Goal: Answer question/provide support

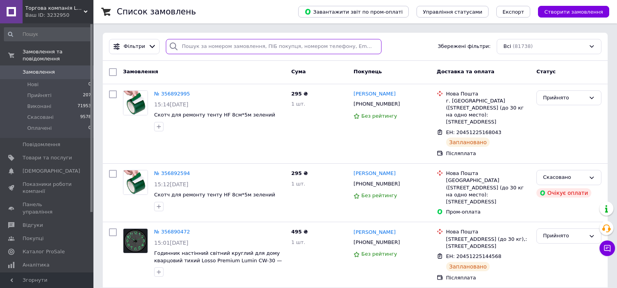
click at [202, 52] on input "search" at bounding box center [273, 46] width 215 height 15
paste input "355516794"
type input "355516794"
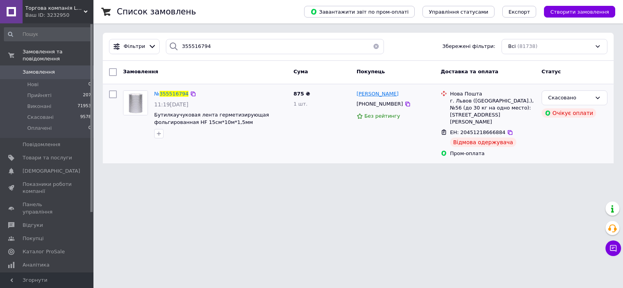
click at [383, 91] on span "Богдан Кунець" at bounding box center [377, 94] width 42 height 6
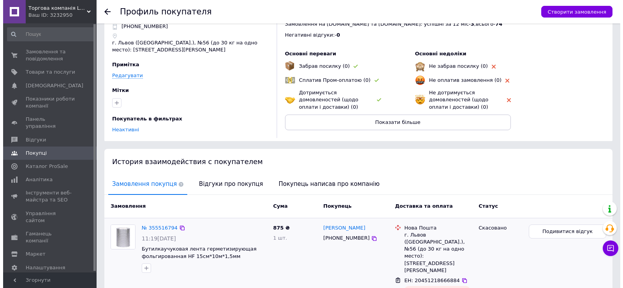
scroll to position [65, 0]
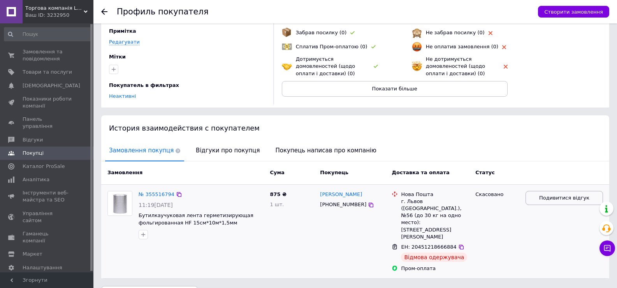
click at [550, 201] on span "Подивитися відгук" at bounding box center [564, 197] width 50 height 7
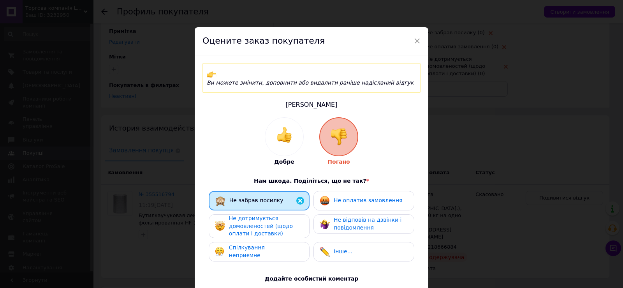
click at [345, 216] on span "Не відповів на дзвінки і повідомлення" at bounding box center [367, 223] width 68 height 14
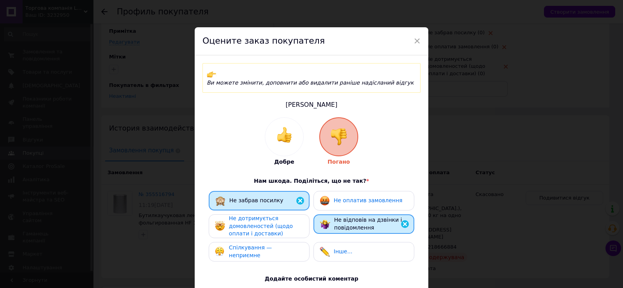
click at [345, 197] on span "Не оплатив замовлення" at bounding box center [367, 200] width 68 height 6
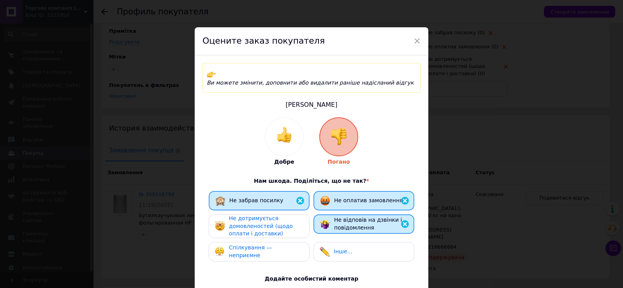
click at [286, 214] on div "Не дотримується домовленостей (щодо оплати і доставки)" at bounding box center [266, 225] width 74 height 23
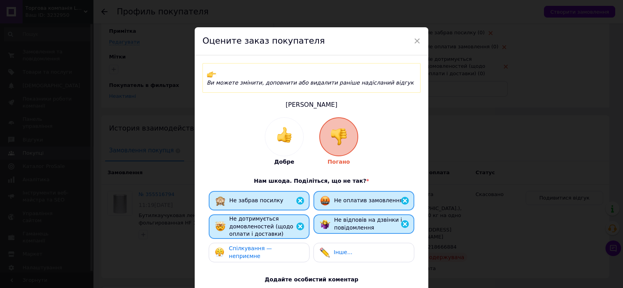
drag, startPoint x: 269, startPoint y: 244, endPoint x: 321, endPoint y: 241, distance: 53.0
click at [270, 245] on span "Спілкування — неприємне" at bounding box center [250, 252] width 43 height 14
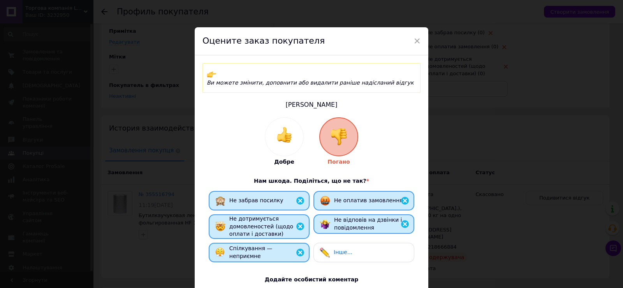
click at [329, 242] on div "Інше..." at bounding box center [363, 251] width 101 height 19
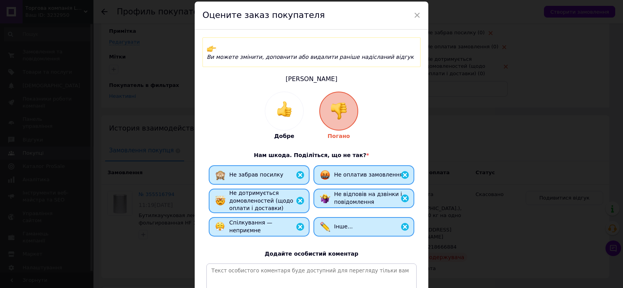
scroll to position [39, 0]
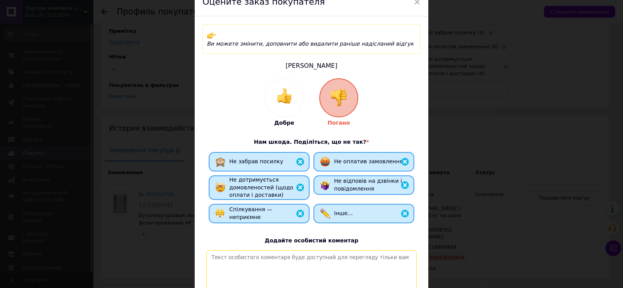
drag, startPoint x: 314, startPoint y: 245, endPoint x: 311, endPoint y: 250, distance: 6.4
click at [314, 250] on textarea at bounding box center [311, 277] width 210 height 55
paste textarea "Будьте обережні з таким клієнтом! Рекомендуємо працювати тільки по передоплаті!"
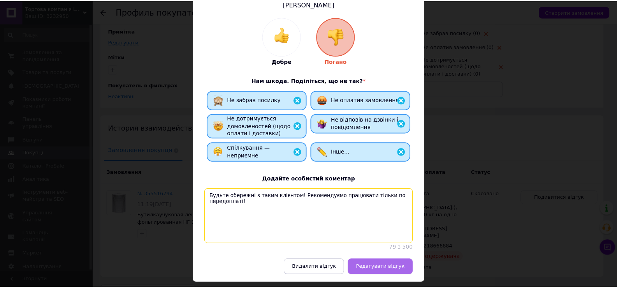
scroll to position [124, 0]
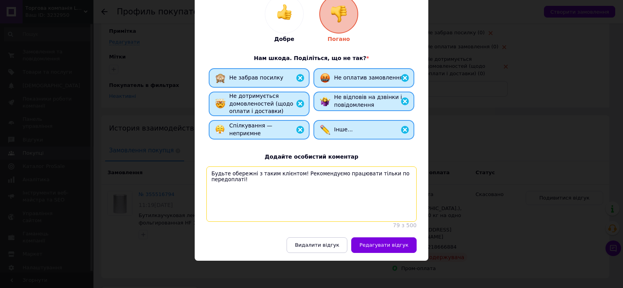
type textarea "Будьте обережні з таким клієнтом! Рекомендуємо працювати тільки по передоплаті!"
click at [376, 242] on span "Редагувати відгук" at bounding box center [383, 245] width 49 height 6
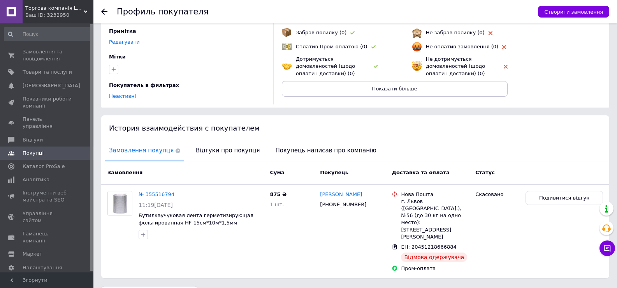
click at [105, 13] on icon at bounding box center [104, 12] width 6 height 6
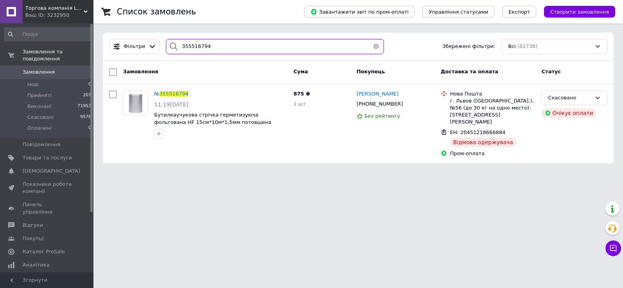
drag, startPoint x: 233, startPoint y: 47, endPoint x: 164, endPoint y: 55, distance: 69.3
click at [164, 55] on div "Фільтри 355516794 Збережені фільтри: Всі (81738)" at bounding box center [358, 47] width 511 height 28
paste input "6229899"
type input "356229899"
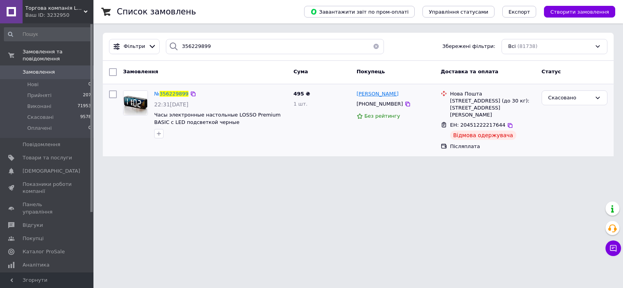
click at [379, 96] on span "Аліма Савчук" at bounding box center [377, 94] width 42 height 6
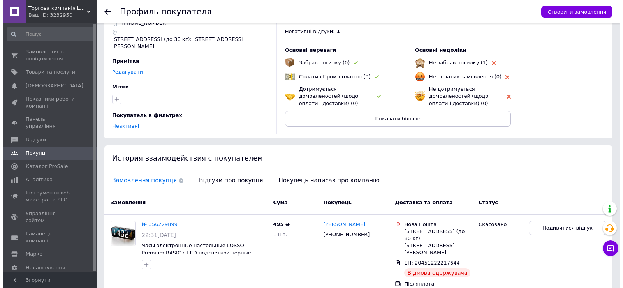
scroll to position [62, 0]
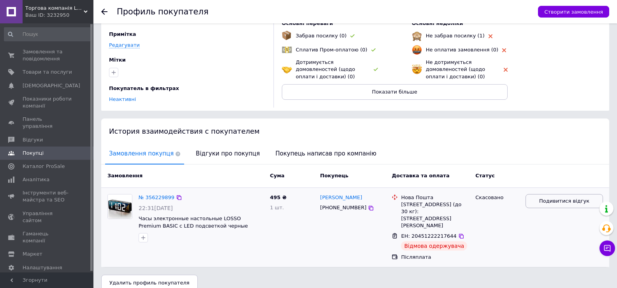
click at [558, 200] on span "Подивитися відгук" at bounding box center [564, 200] width 50 height 7
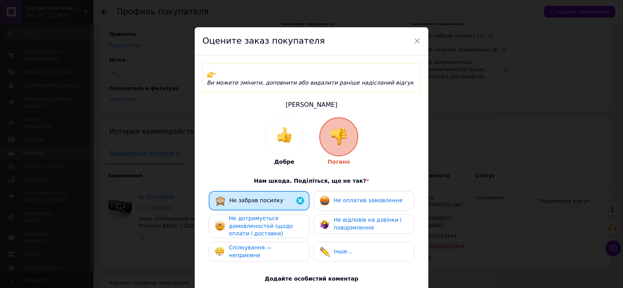
click at [359, 197] on span "Не оплатив замовлення" at bounding box center [367, 200] width 68 height 6
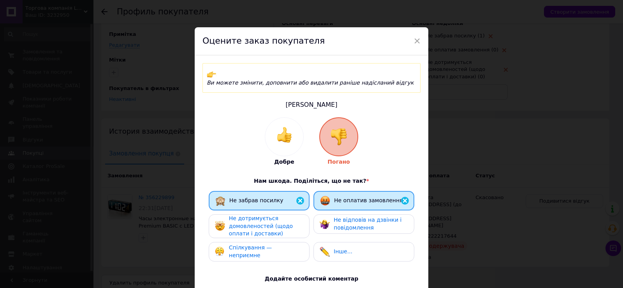
drag, startPoint x: 342, startPoint y: 220, endPoint x: 337, endPoint y: 220, distance: 5.8
click at [342, 220] on span "Не відповів на дзвінки і повідомлення" at bounding box center [367, 223] width 68 height 14
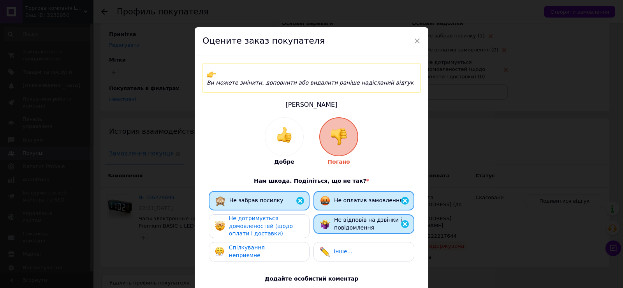
click at [287, 220] on div "Не дотримується домовленостей (щодо оплати і доставки)" at bounding box center [266, 225] width 74 height 23
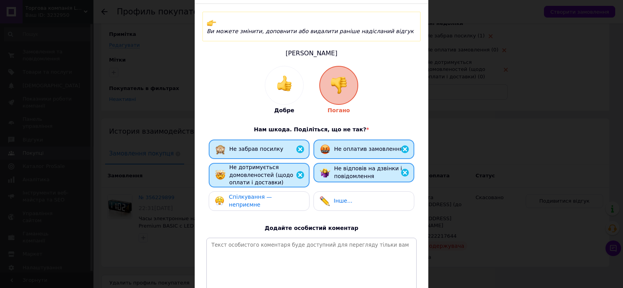
scroll to position [78, 0]
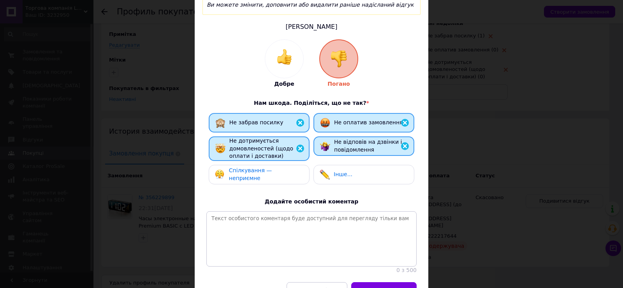
click at [403, 141] on img at bounding box center [404, 145] width 9 height 9
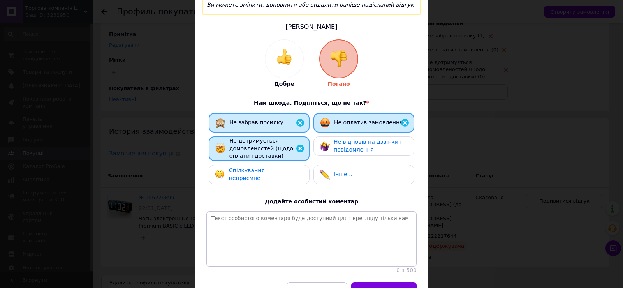
click at [359, 169] on div "Інше..." at bounding box center [363, 174] width 88 height 10
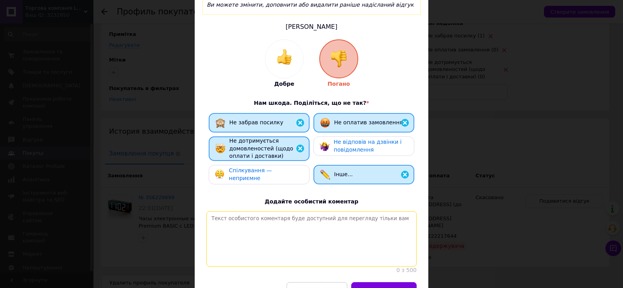
click at [297, 222] on textarea at bounding box center [311, 238] width 210 height 55
paste textarea "356229899"
type textarea "356229899"
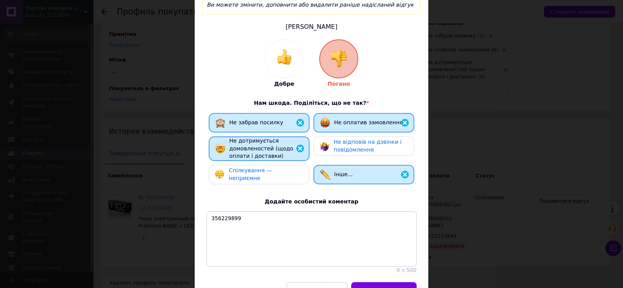
drag, startPoint x: 0, startPoint y: 142, endPoint x: 11, endPoint y: 143, distance: 10.6
click at [0, 142] on div "× Оцените заказ покупателя Ви можете змінити, доповнити або видалити раніше над…" at bounding box center [311, 144] width 623 height 288
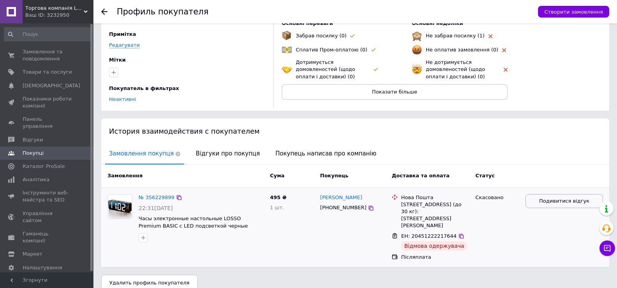
click at [542, 194] on button "Подивитися відгук" at bounding box center [563, 201] width 77 height 14
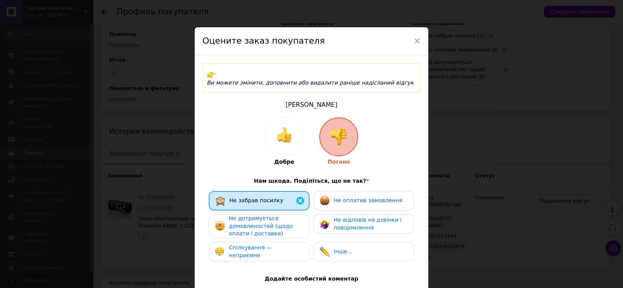
click at [355, 198] on div "Не оплатив замовлення" at bounding box center [363, 200] width 101 height 19
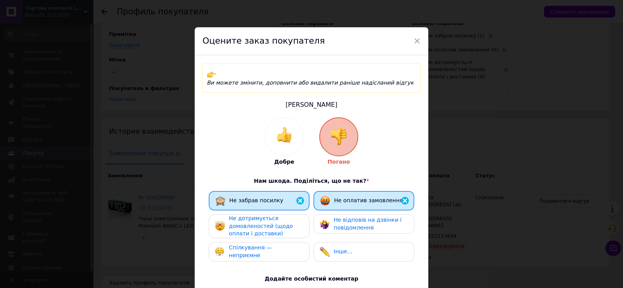
click at [340, 221] on span "Не відповів на дзвінки і повідомлення" at bounding box center [367, 223] width 68 height 14
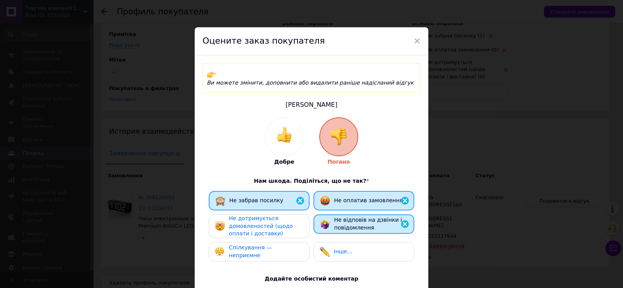
click at [279, 219] on span "Не дотримується домовленостей (щодо оплати і доставки)" at bounding box center [261, 225] width 64 height 21
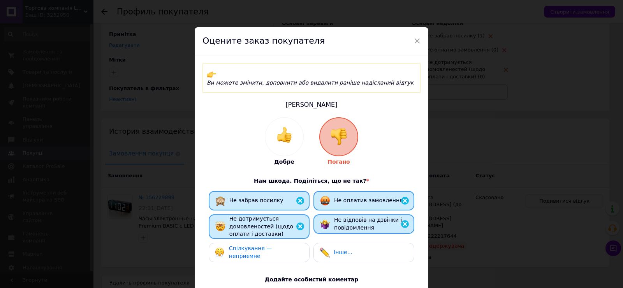
click at [343, 249] on span "Інше..." at bounding box center [342, 252] width 19 height 6
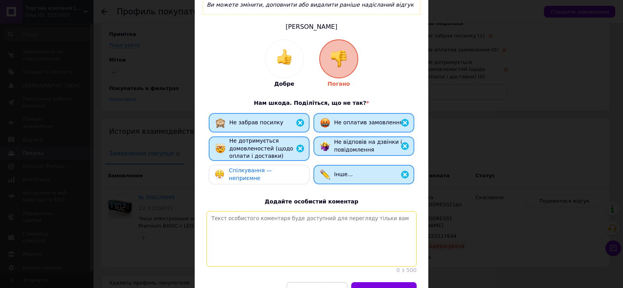
click at [336, 235] on textarea at bounding box center [311, 238] width 210 height 55
paste textarea "Будьте обережні з таким клієнтом! Рекомендуємо працювати тільки по передоплаті!"
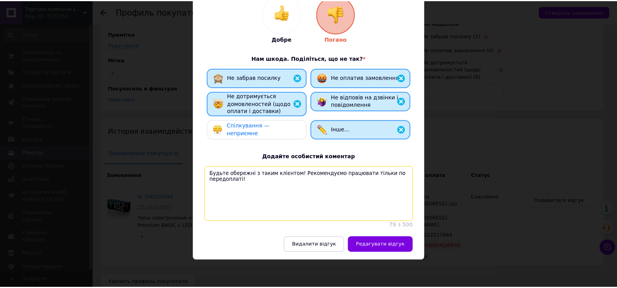
scroll to position [124, 0]
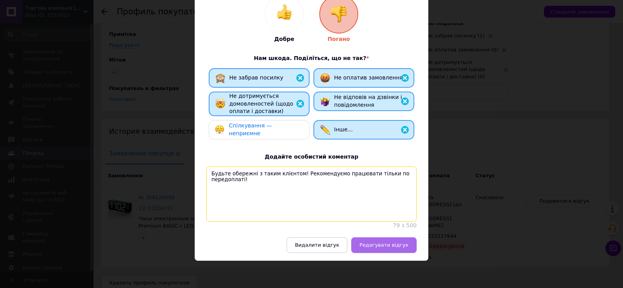
type textarea "Будьте обережні з таким клієнтом! Рекомендуємо працювати тільки по передоплаті!"
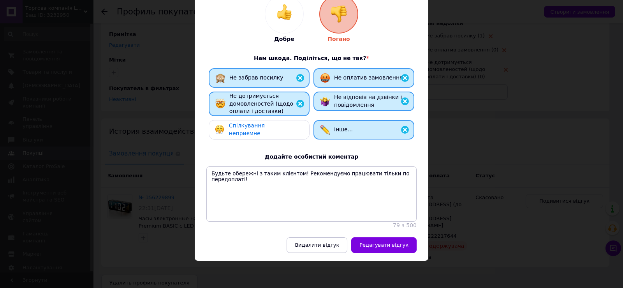
click at [386, 243] on span "Редагувати відгук" at bounding box center [383, 245] width 49 height 6
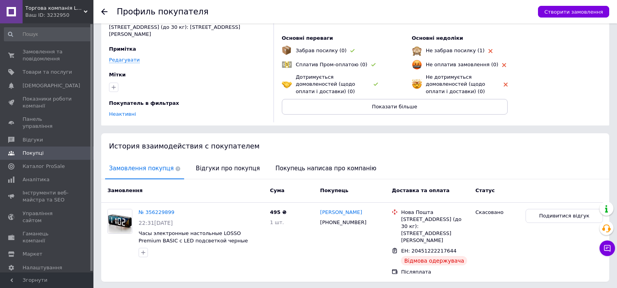
scroll to position [0, 0]
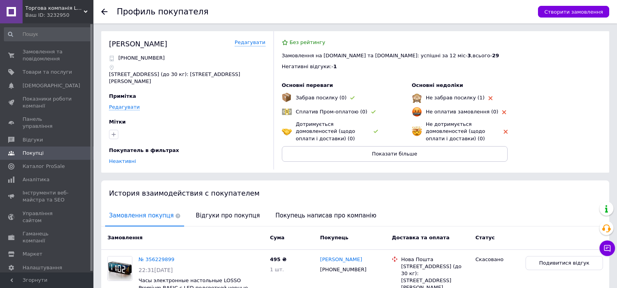
click at [108, 11] on div at bounding box center [109, 11] width 16 height 23
click at [104, 11] on use at bounding box center [104, 12] width 6 height 6
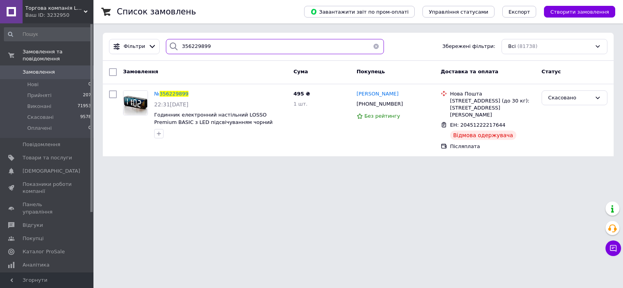
paste input "530693"
drag, startPoint x: 246, startPoint y: 49, endPoint x: 164, endPoint y: 53, distance: 81.5
click at [166, 53] on div "356530693" at bounding box center [275, 46] width 218 height 15
type input "356530693"
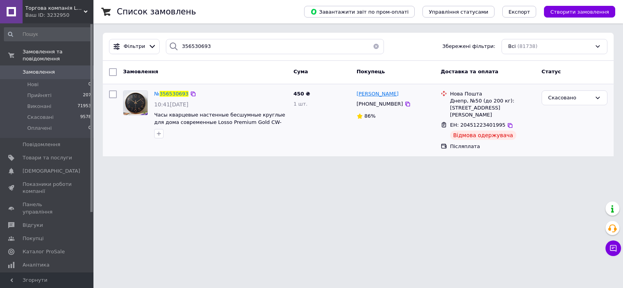
click at [376, 97] on span "Марина Барабаш" at bounding box center [377, 94] width 42 height 6
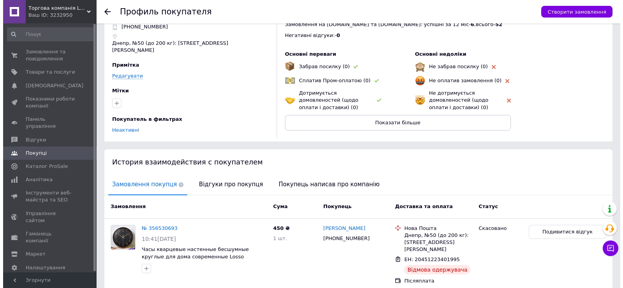
scroll to position [55, 0]
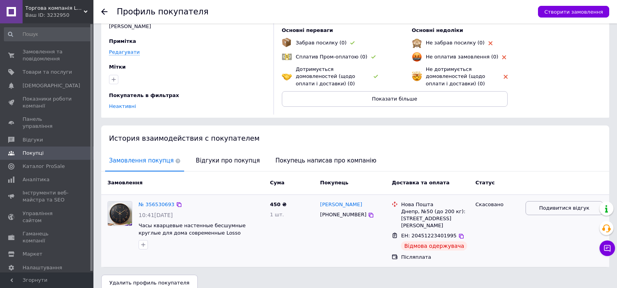
click at [563, 204] on span "Подивитися відгук" at bounding box center [564, 207] width 50 height 7
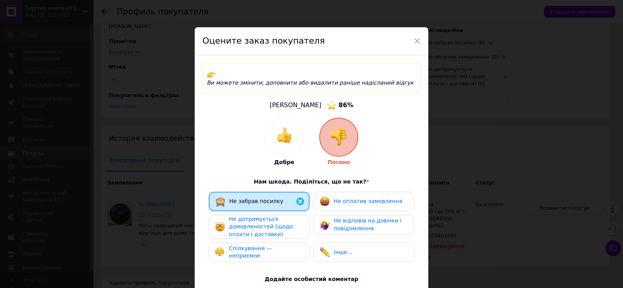
click at [337, 198] on span "Не оплатив замовлення" at bounding box center [367, 201] width 68 height 6
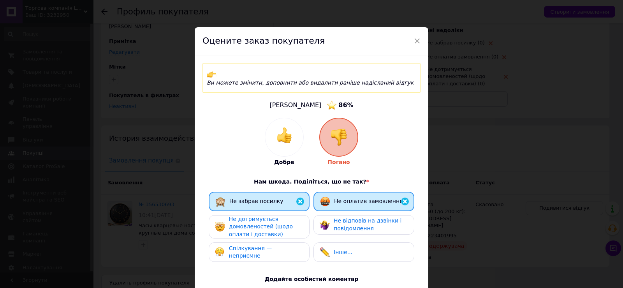
click at [339, 217] on span "Не відповів на дзвінки і повідомлення" at bounding box center [367, 224] width 68 height 14
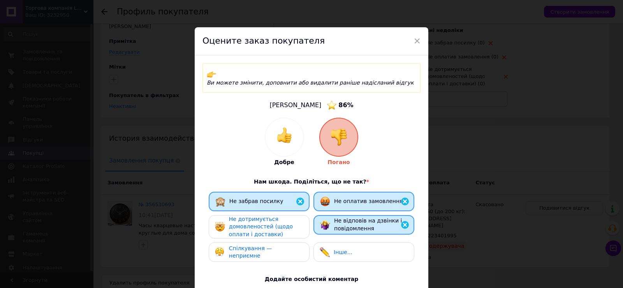
click at [289, 217] on div "Не дотримується домовленостей (щодо оплати і доставки)" at bounding box center [266, 226] width 74 height 23
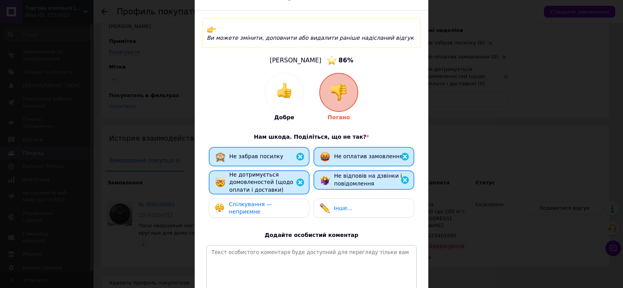
scroll to position [78, 0]
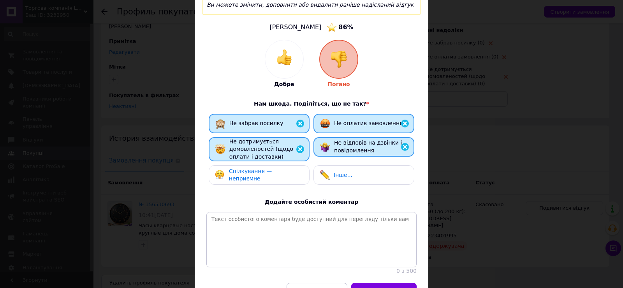
click at [404, 142] on img at bounding box center [404, 146] width 9 height 9
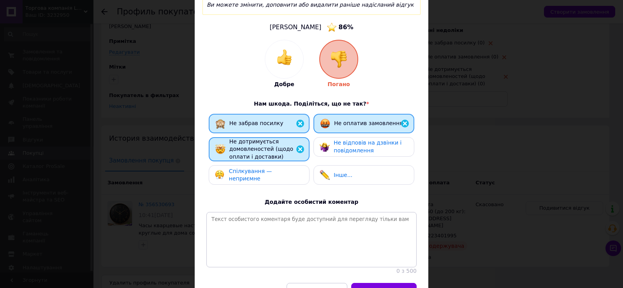
drag, startPoint x: 0, startPoint y: 140, endPoint x: 6, endPoint y: 139, distance: 6.3
click at [0, 141] on div "× Оцените заказ покупателя Ви можете змінити, доповнити або видалити раніше над…" at bounding box center [311, 144] width 623 height 288
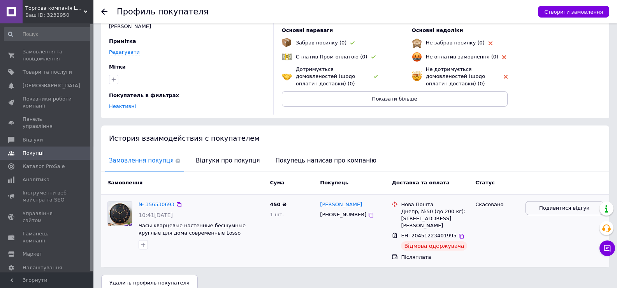
click at [550, 201] on button "Подивитися відгук" at bounding box center [563, 208] width 77 height 14
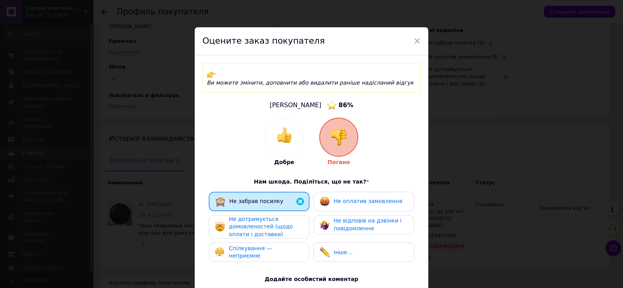
click at [351, 198] on span "Не оплатив замовлення" at bounding box center [367, 201] width 68 height 6
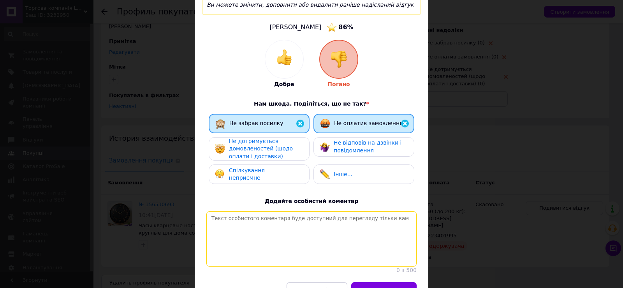
click at [323, 232] on textarea at bounding box center [311, 238] width 210 height 55
paste textarea "Будьте обережні з таким клієнтом! Рекомендуємо працювати тільки по передоплаті!"
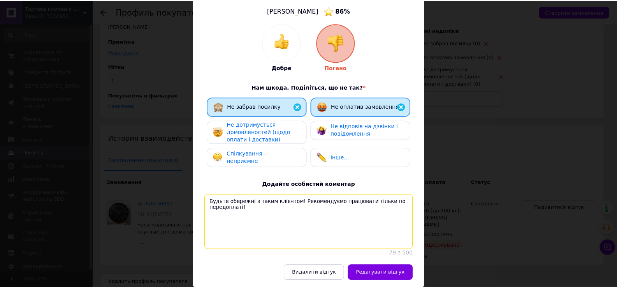
scroll to position [124, 0]
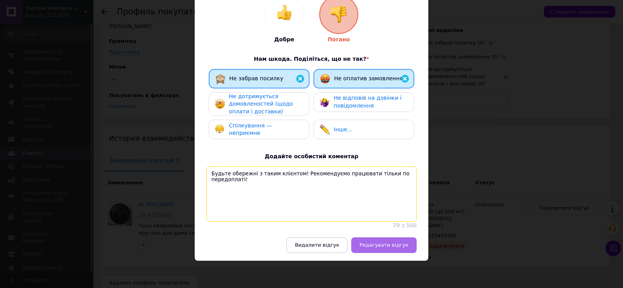
type textarea "Будьте обережні з таким клієнтом! Рекомендуємо працювати тільки по передоплаті!"
click at [398, 245] on span "Редагувати відгук" at bounding box center [383, 245] width 49 height 6
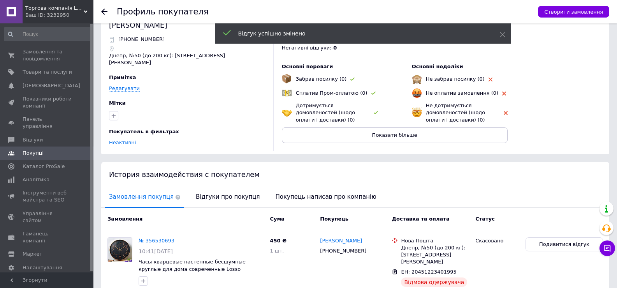
scroll to position [0, 0]
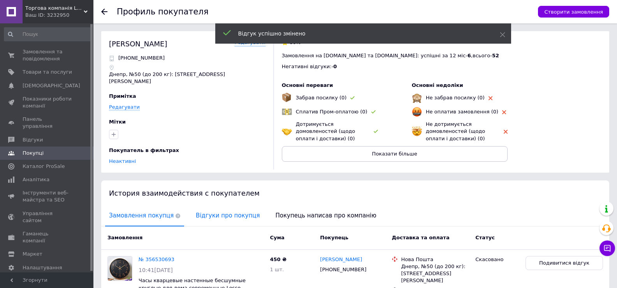
click at [207, 217] on span "Відгуки про покупця" at bounding box center [228, 215] width 72 height 20
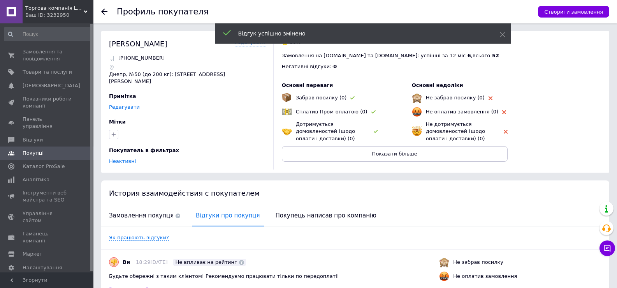
click at [108, 12] on div at bounding box center [109, 11] width 16 height 23
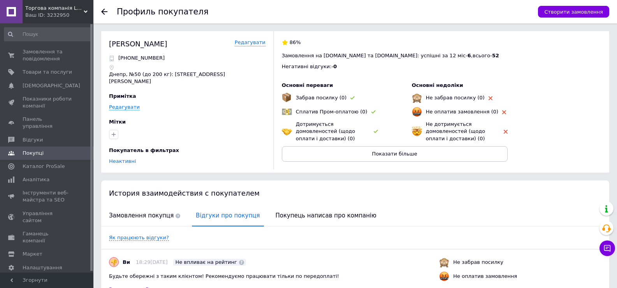
click at [103, 12] on use at bounding box center [104, 12] width 6 height 6
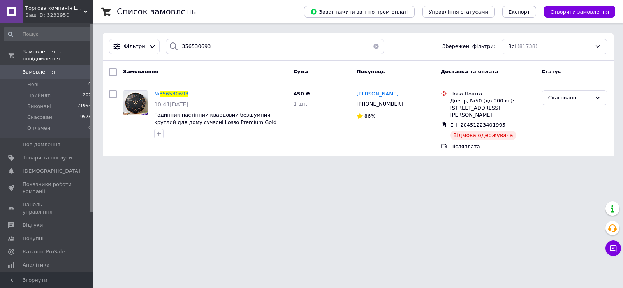
click at [371, 46] on button "button" at bounding box center [376, 46] width 16 height 15
